Goal: Transaction & Acquisition: Purchase product/service

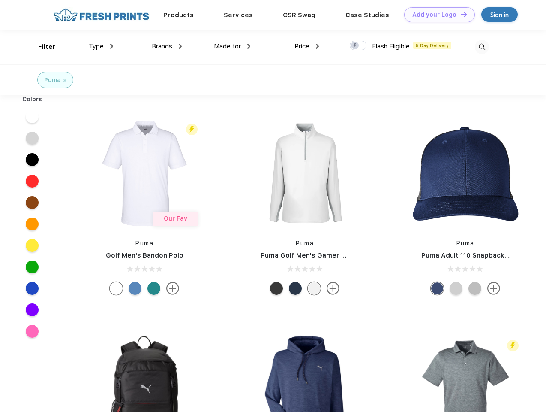
scroll to position [0, 0]
click at [437, 15] on link "Add your Logo Design Tool" at bounding box center [440, 14] width 71 height 15
click at [0, 0] on div "Design Tool" at bounding box center [0, 0] width 0 height 0
click at [460, 14] on link "Add your Logo Design Tool" at bounding box center [440, 14] width 71 height 15
click at [41, 47] on div "Filter" at bounding box center [47, 47] width 18 height 10
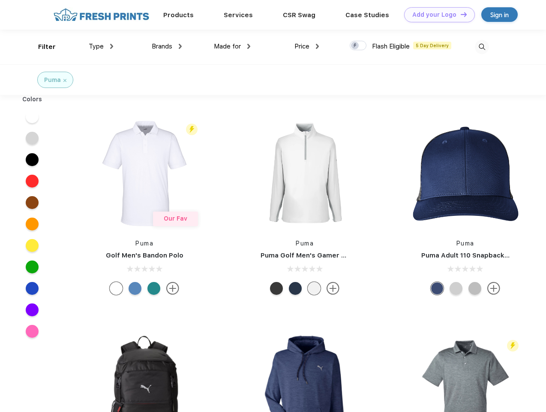
click at [101, 46] on span "Type" at bounding box center [96, 46] width 15 height 8
click at [167, 46] on span "Brands" at bounding box center [162, 46] width 21 height 8
click at [232, 46] on span "Made for" at bounding box center [227, 46] width 27 height 8
click at [307, 46] on span "Price" at bounding box center [302, 46] width 15 height 8
click at [359, 46] on div at bounding box center [358, 45] width 17 height 9
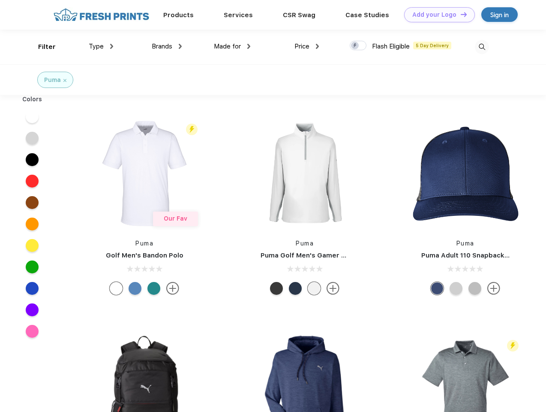
click at [356, 46] on input "checkbox" at bounding box center [353, 43] width 6 height 6
click at [482, 47] on img at bounding box center [482, 47] width 14 height 14
